Goal: Task Accomplishment & Management: Manage account settings

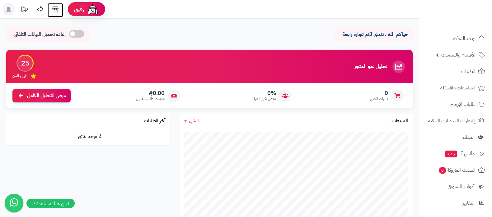
click at [57, 9] on icon at bounding box center [55, 9] width 12 height 12
click at [460, 58] on span "الأقسام والمنتجات" at bounding box center [458, 55] width 34 height 9
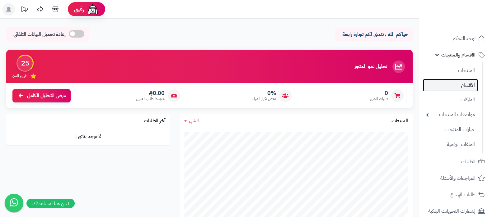
click at [454, 84] on link "الأقسام" at bounding box center [450, 85] width 55 height 13
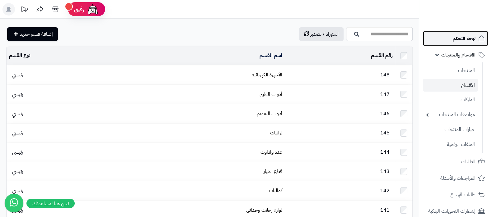
click at [459, 43] on span "لوحة التحكم" at bounding box center [463, 38] width 23 height 9
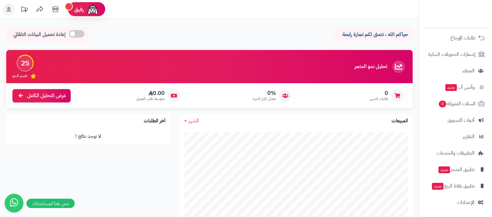
scroll to position [67, 0]
click at [456, 118] on span "أدوات التسويق" at bounding box center [460, 120] width 27 height 9
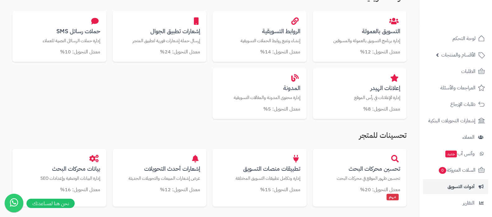
scroll to position [233, 0]
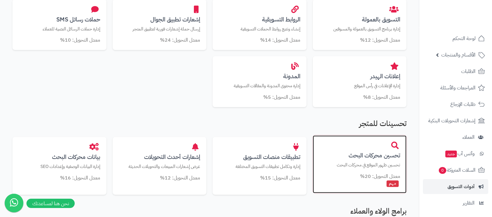
click at [386, 158] on h3 "تحسين محركات البحث" at bounding box center [359, 155] width 81 height 7
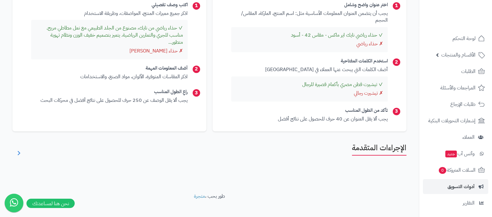
scroll to position [390, 0]
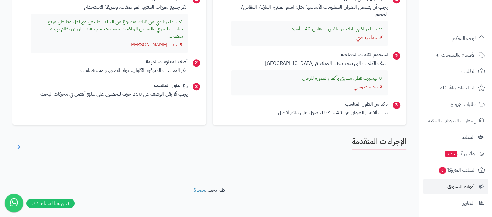
click at [331, 145] on div "الإجراءات المتقدمة" at bounding box center [209, 147] width 394 height 18
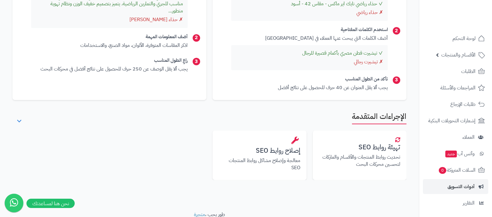
scroll to position [440, 0]
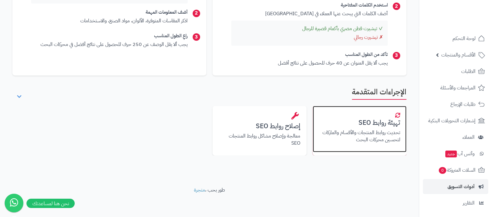
click at [365, 122] on h3 "تهيئة روابط SEO" at bounding box center [359, 122] width 81 height 7
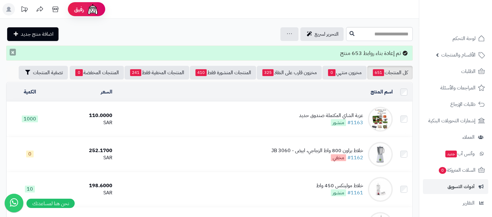
click at [14, 52] on button "×" at bounding box center [13, 52] width 6 height 7
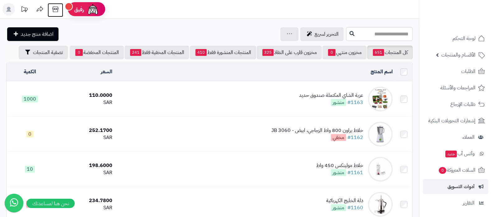
click at [57, 8] on icon at bounding box center [55, 10] width 6 height 6
click at [59, 7] on icon at bounding box center [55, 9] width 12 height 12
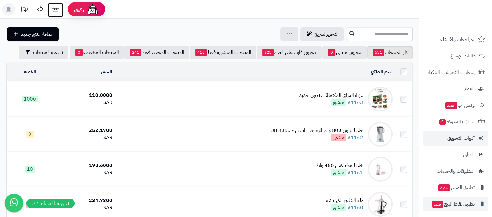
scroll to position [67, 0]
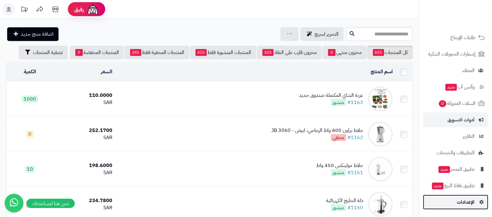
click at [465, 202] on span "الإعدادات" at bounding box center [465, 202] width 18 height 9
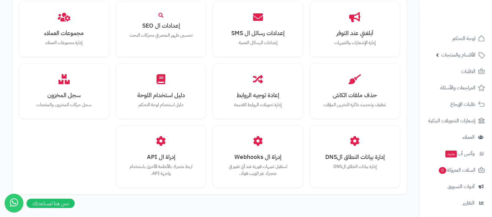
scroll to position [544, 0]
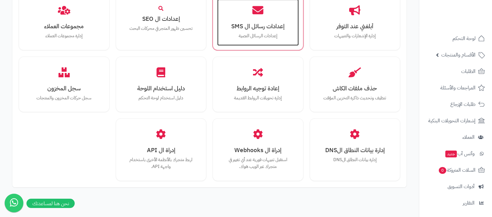
click at [252, 24] on h3 "إعدادات رسائل ال SMS" at bounding box center [257, 26] width 69 height 7
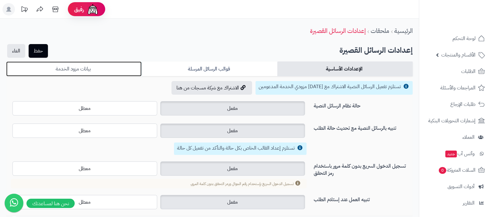
click at [114, 68] on link "بيانات مزود الخدمة" at bounding box center [73, 69] width 135 height 15
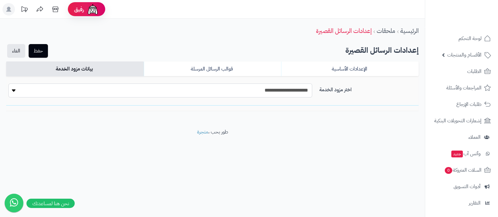
click at [282, 90] on select "**********" at bounding box center [159, 91] width 303 height 14
select select "*******"
click at [8, 84] on select "**********" at bounding box center [159, 91] width 303 height 14
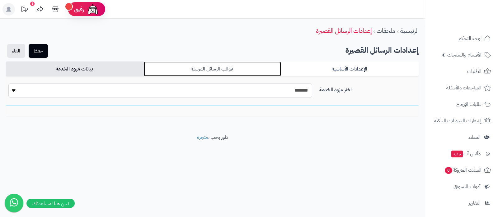
click at [253, 66] on link "قوالب الرسائل المرسلة" at bounding box center [212, 69] width 137 height 15
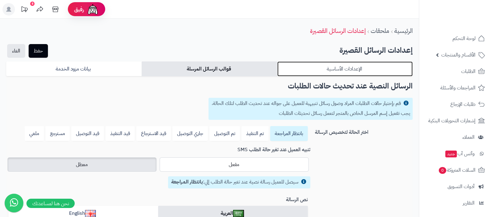
click at [354, 73] on link "الإعدادات الأساسية" at bounding box center [344, 69] width 135 height 15
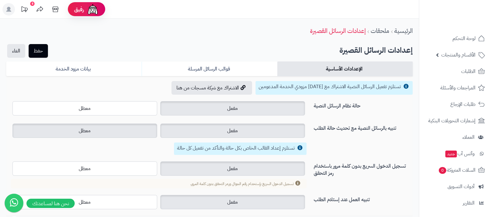
click at [121, 132] on label "معطل" at bounding box center [84, 131] width 145 height 14
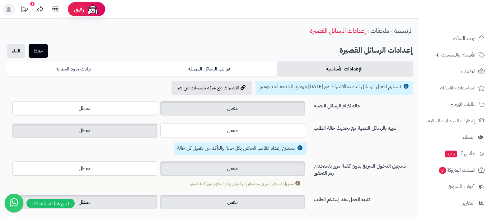
click at [113, 196] on label "معطل" at bounding box center [84, 202] width 145 height 14
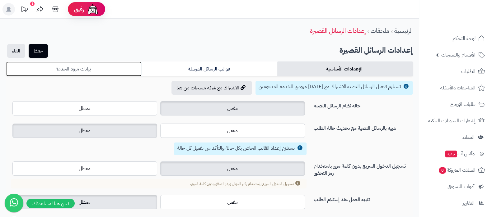
click at [109, 67] on link "بيانات مزود الخدمة" at bounding box center [73, 69] width 135 height 15
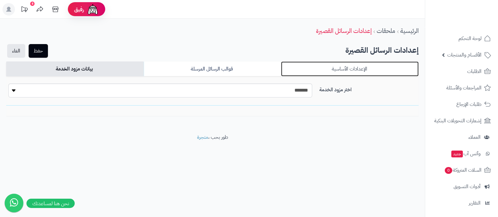
click at [335, 71] on link "الإعدادات الأساسية" at bounding box center [349, 69] width 137 height 15
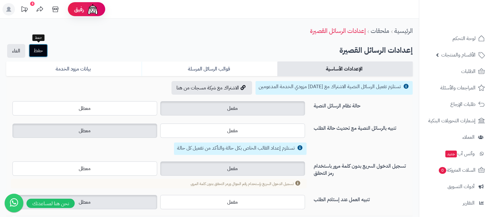
click at [37, 49] on button "حفظ" at bounding box center [38, 51] width 19 height 14
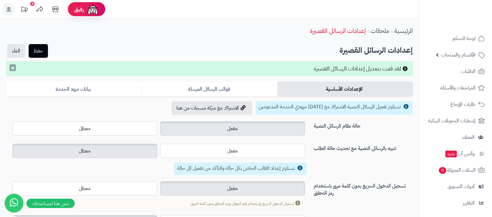
click at [12, 70] on button "×" at bounding box center [13, 67] width 6 height 7
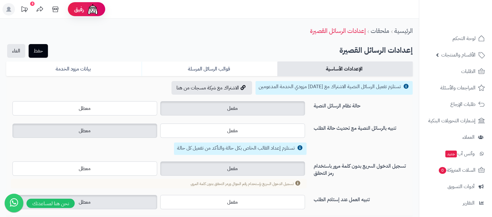
click at [456, 46] on ul "لوحة التحكم الأقسام والمنتجات المنتجات الأقسام الماركات مواصفات المنتجات مواصفا…" at bounding box center [455, 154] width 73 height 246
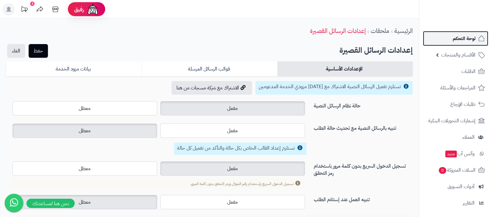
click at [462, 43] on span "لوحة التحكم" at bounding box center [463, 38] width 23 height 9
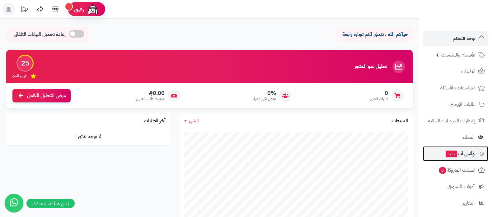
click at [459, 157] on span "وآتس آب جديد" at bounding box center [460, 154] width 30 height 9
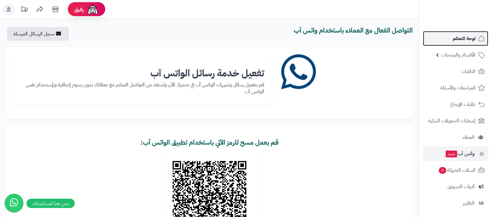
click at [442, 36] on link "لوحة التحكم" at bounding box center [455, 38] width 65 height 15
